Goal: Information Seeking & Learning: Learn about a topic

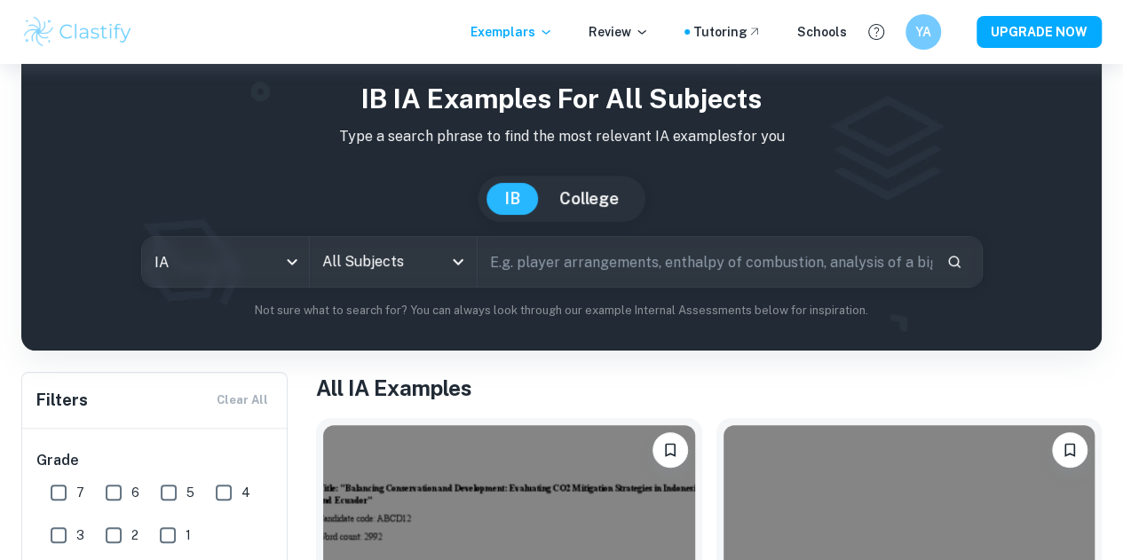
scroll to position [41, 0]
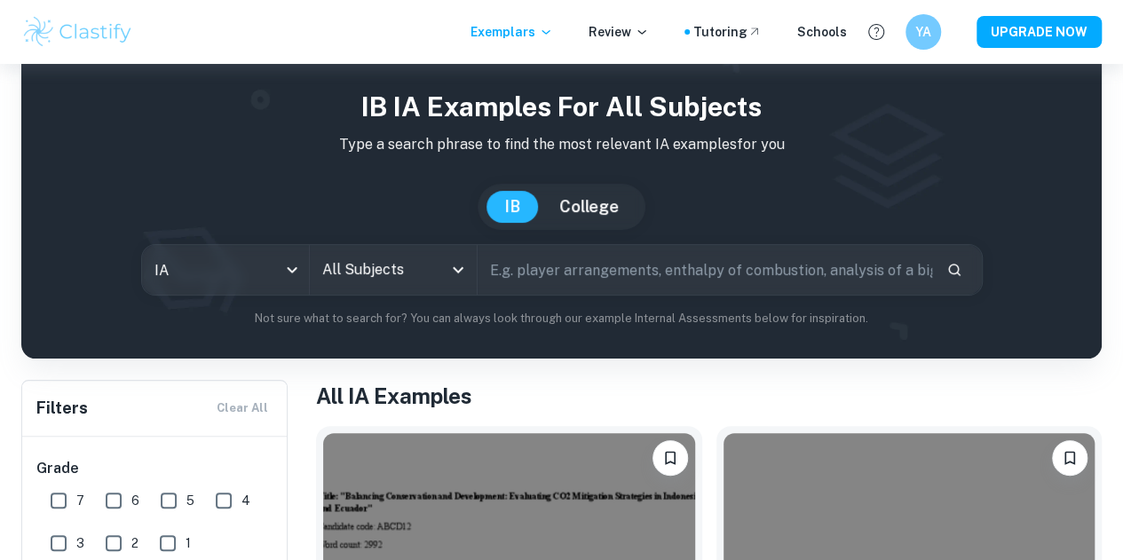
click at [423, 265] on input "All Subjects" at bounding box center [380, 270] width 124 height 34
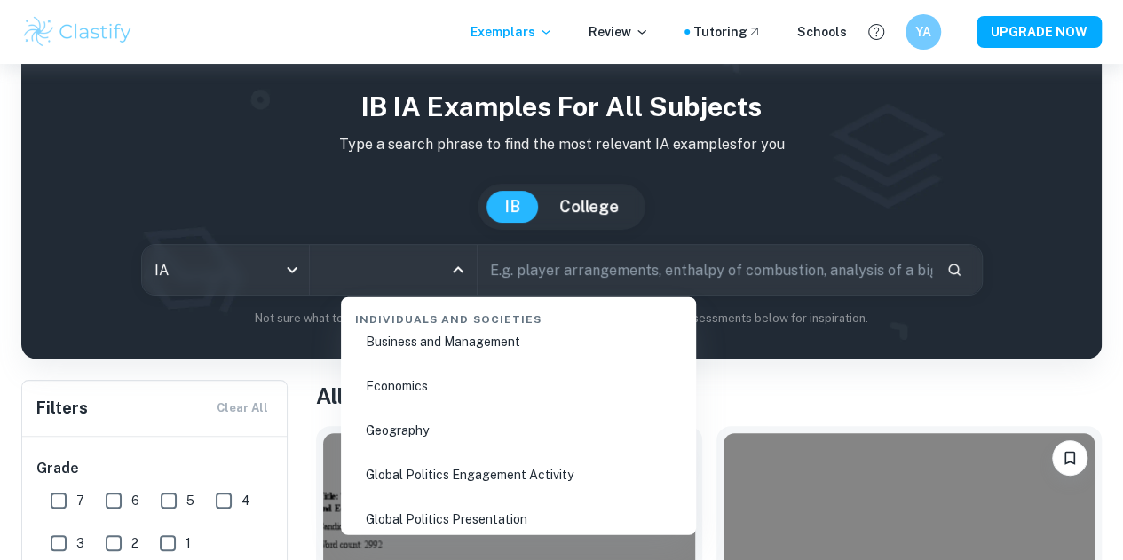
scroll to position [2218, 0]
click at [431, 351] on li "Business and Management" at bounding box center [518, 340] width 341 height 41
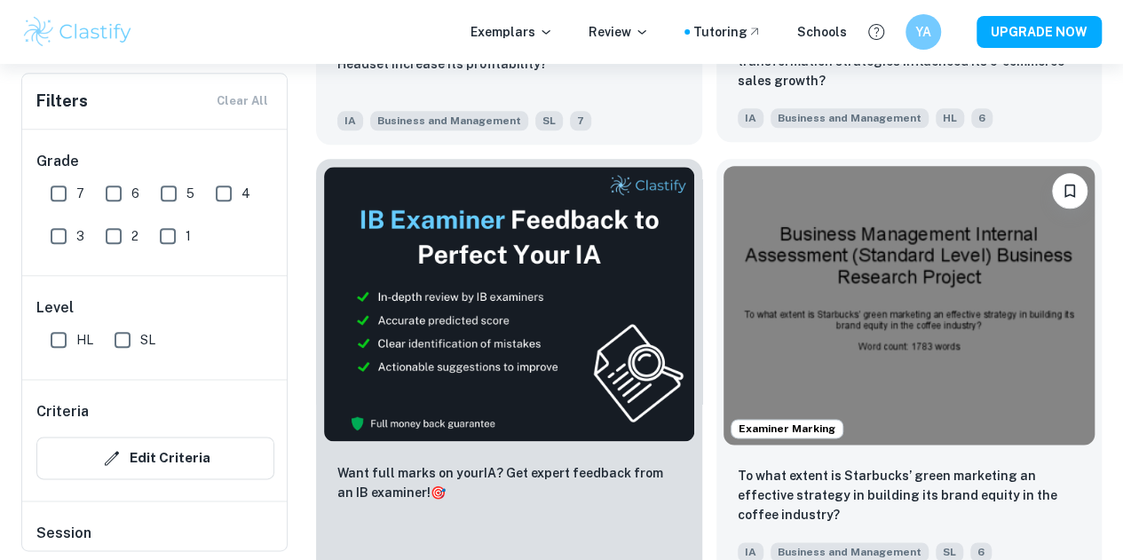
scroll to position [902, 0]
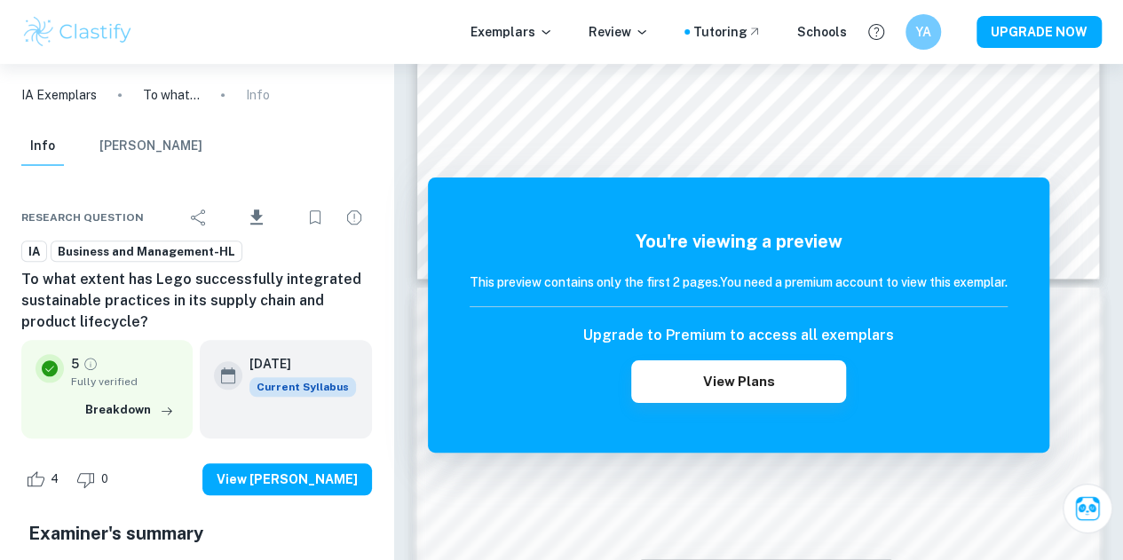
scroll to position [766, 0]
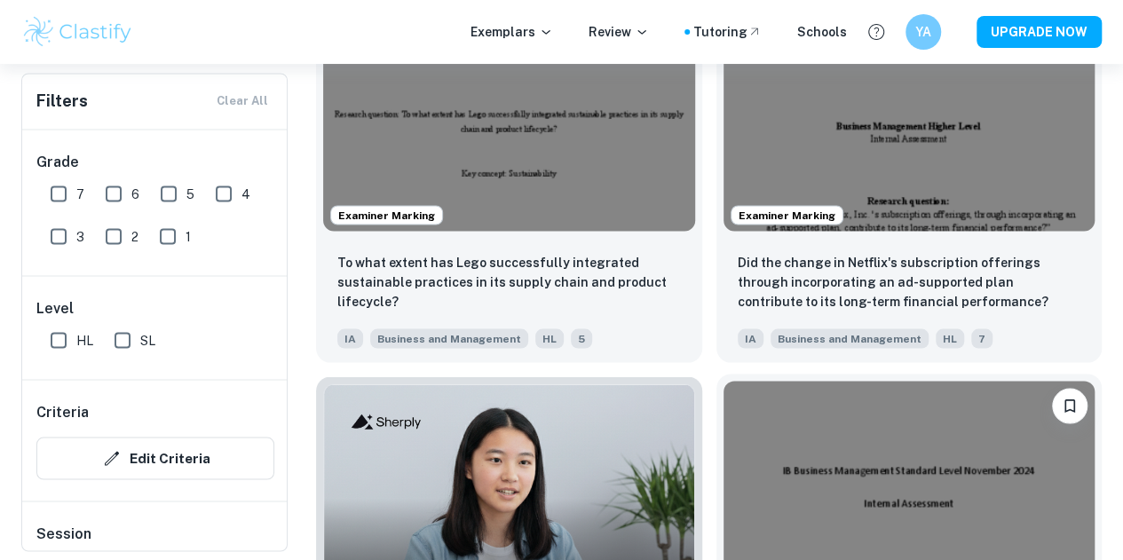
scroll to position [1567, 0]
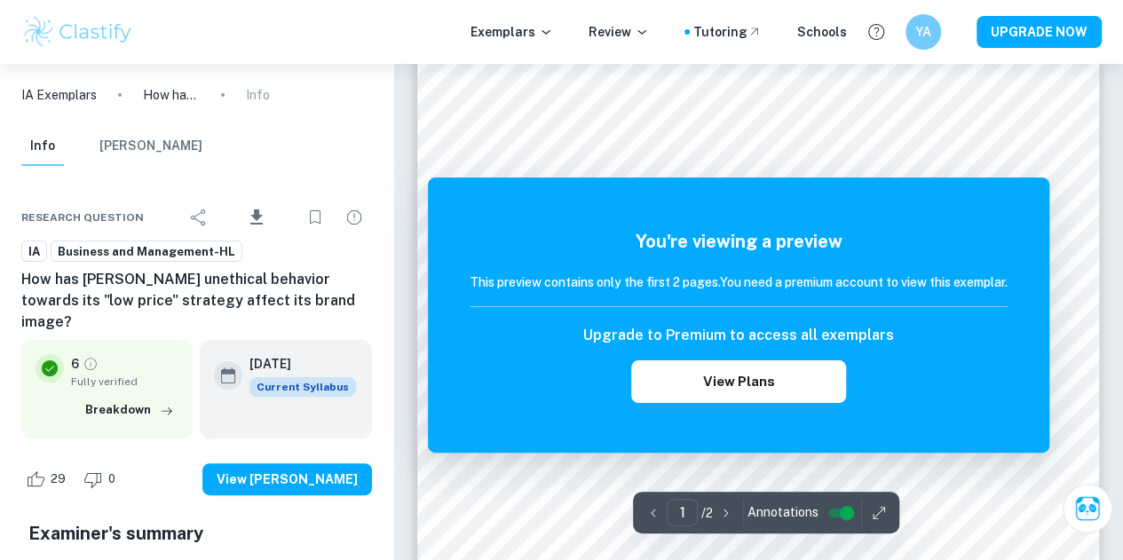
scroll to position [180, 0]
click at [824, 294] on div "This preview contains only the first 2 pages. You need a premium account to vie…" at bounding box center [738, 289] width 538 height 35
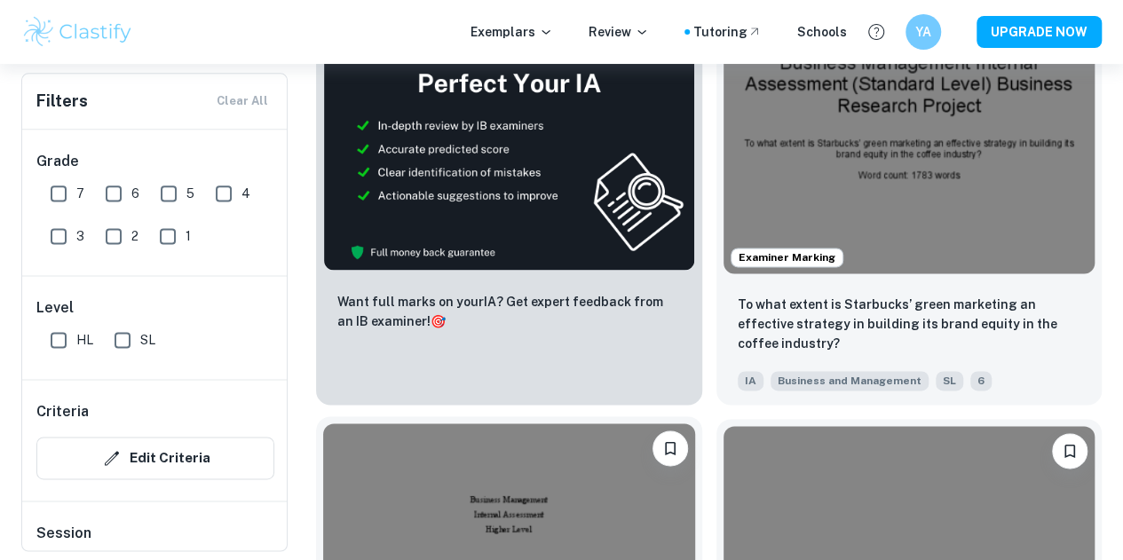
scroll to position [1033, 0]
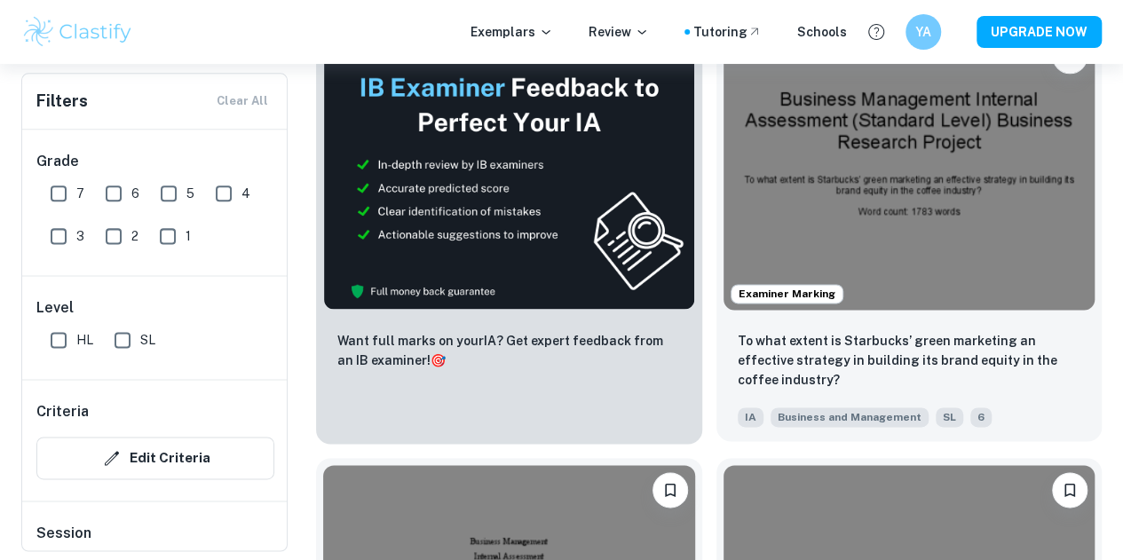
click at [723, 111] on img at bounding box center [909, 170] width 372 height 279
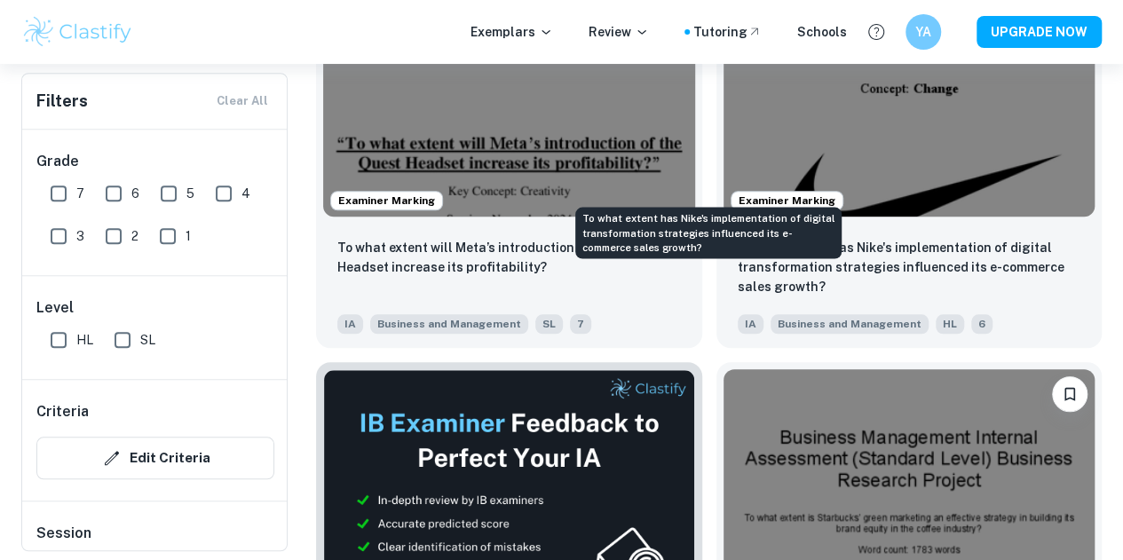
scroll to position [387, 0]
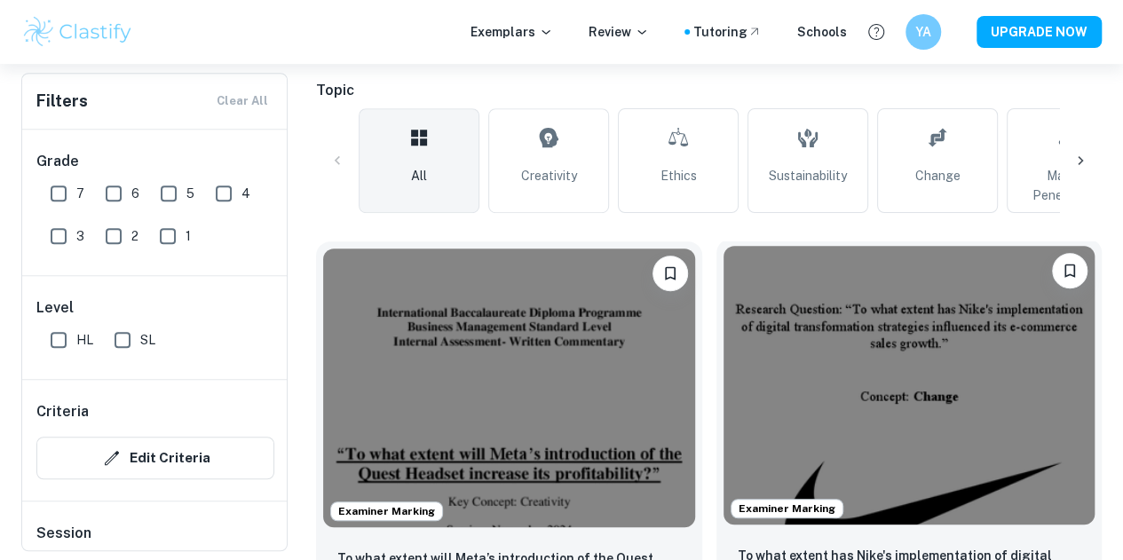
click at [730, 340] on img at bounding box center [909, 385] width 372 height 279
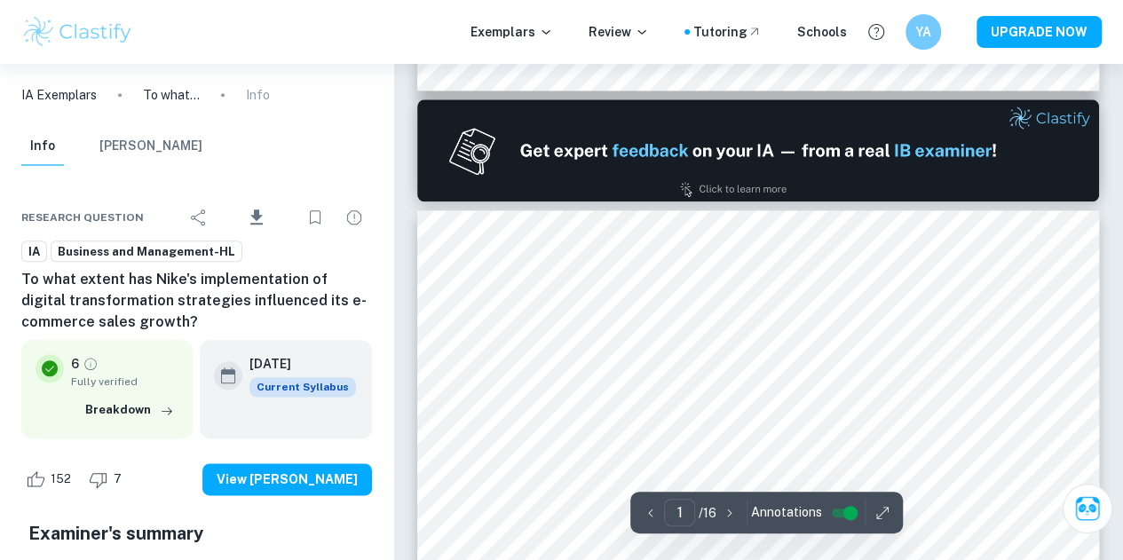
type input "2"
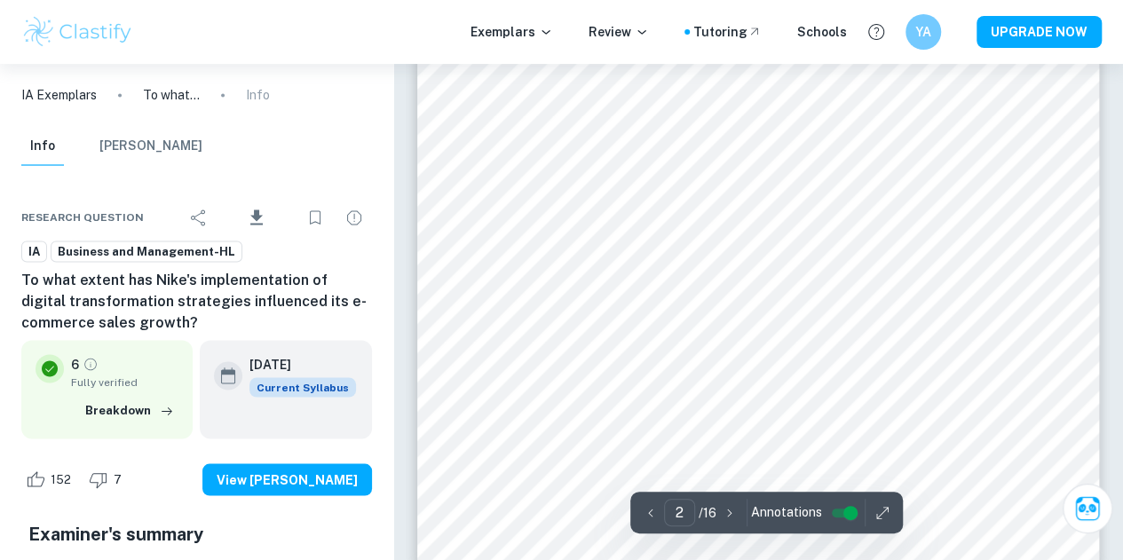
scroll to position [1170, 0]
